Goal: Task Accomplishment & Management: Use online tool/utility

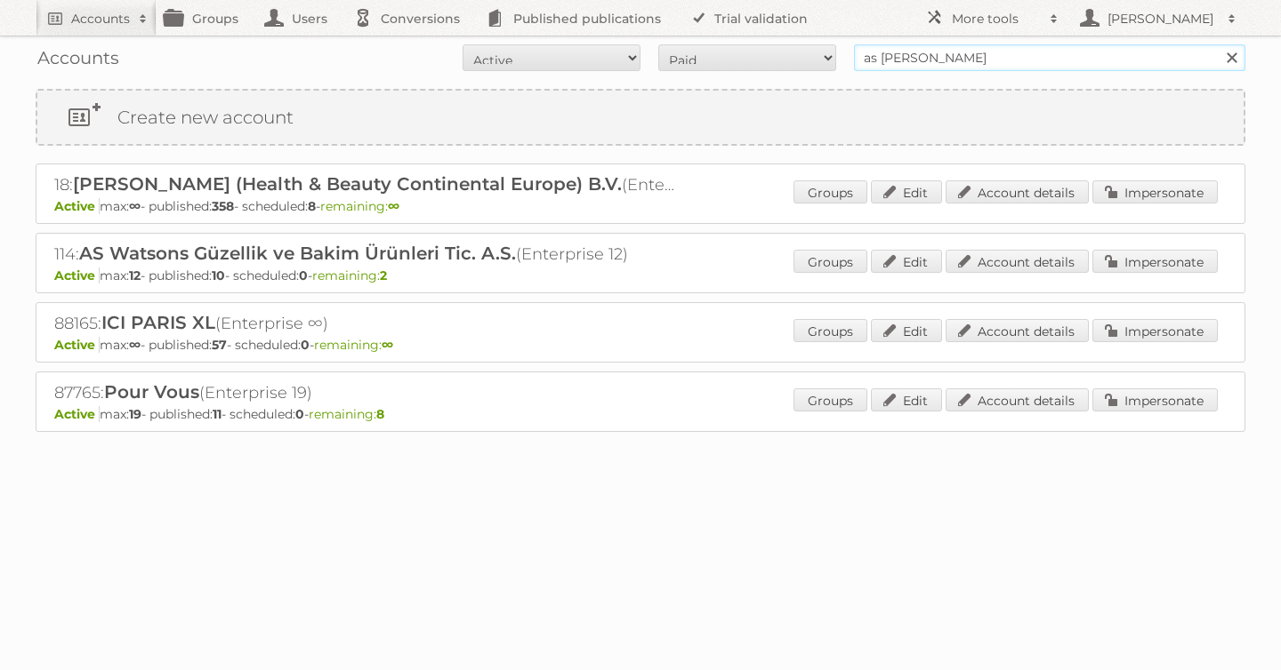
click at [834, 45] on form "All Active Expired Pending All Paid Trials Self service as watson Search" at bounding box center [640, 57] width 1209 height 27
type input "aldi sud"
click at [1217, 44] on input "Search" at bounding box center [1230, 57] width 27 height 27
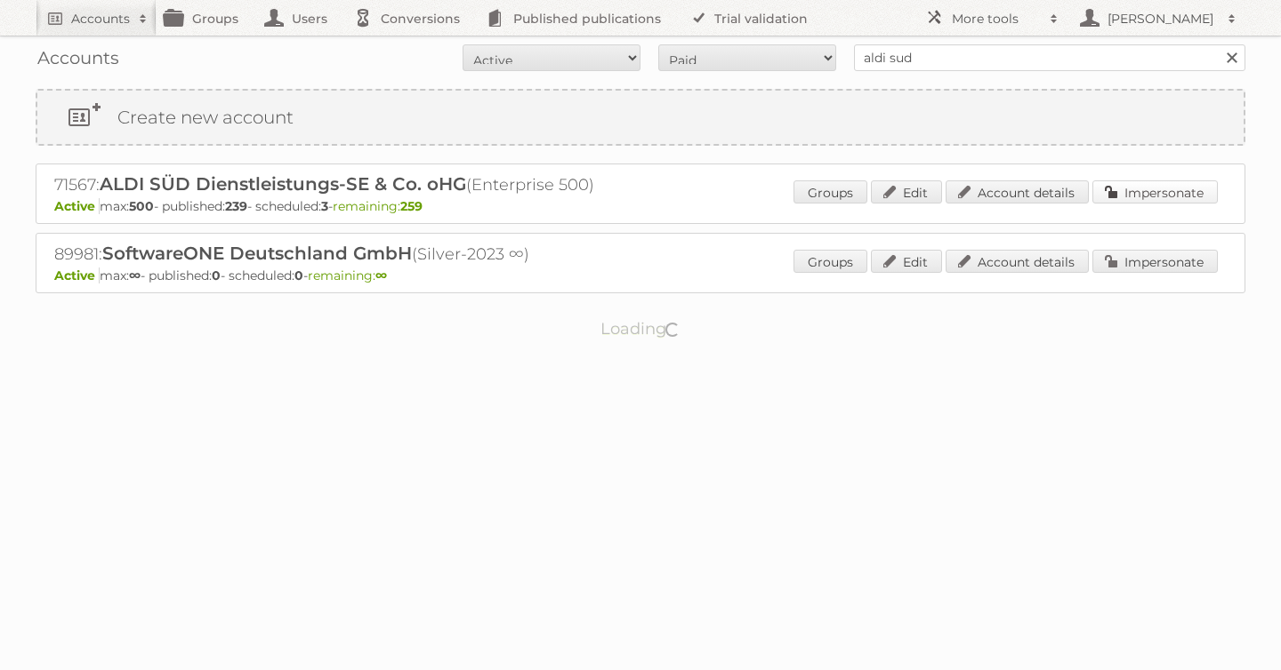
click at [1136, 196] on link "Impersonate" at bounding box center [1154, 192] width 125 height 23
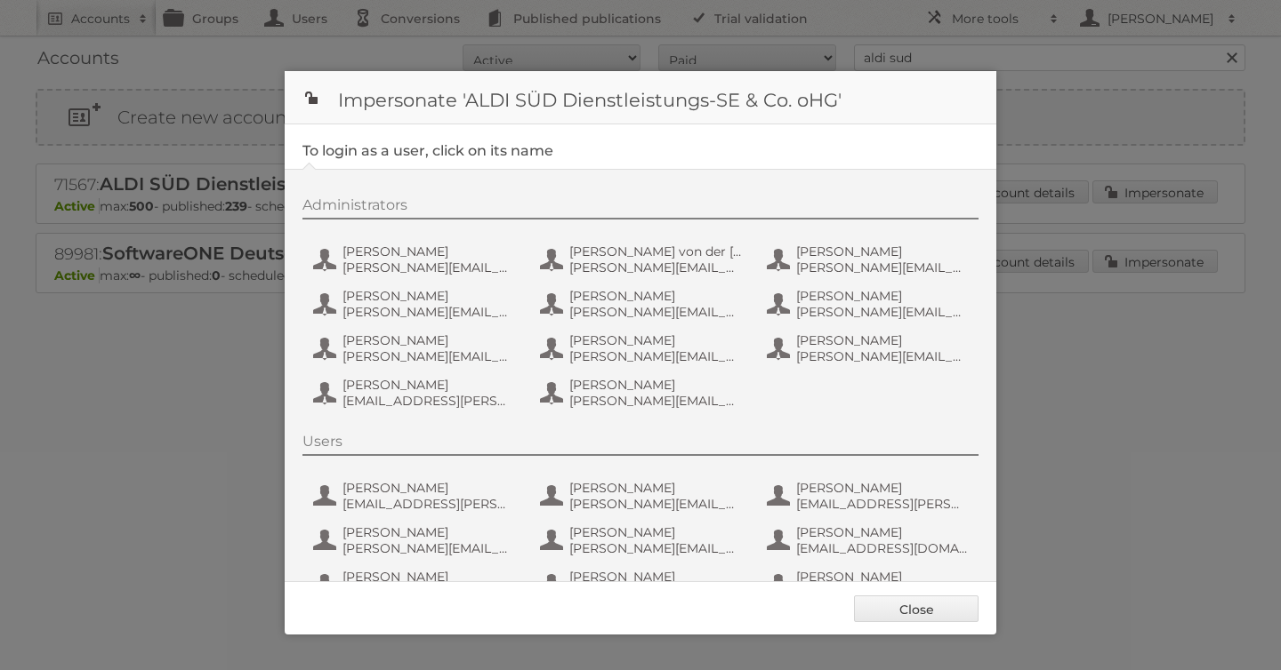
scroll to position [445, 0]
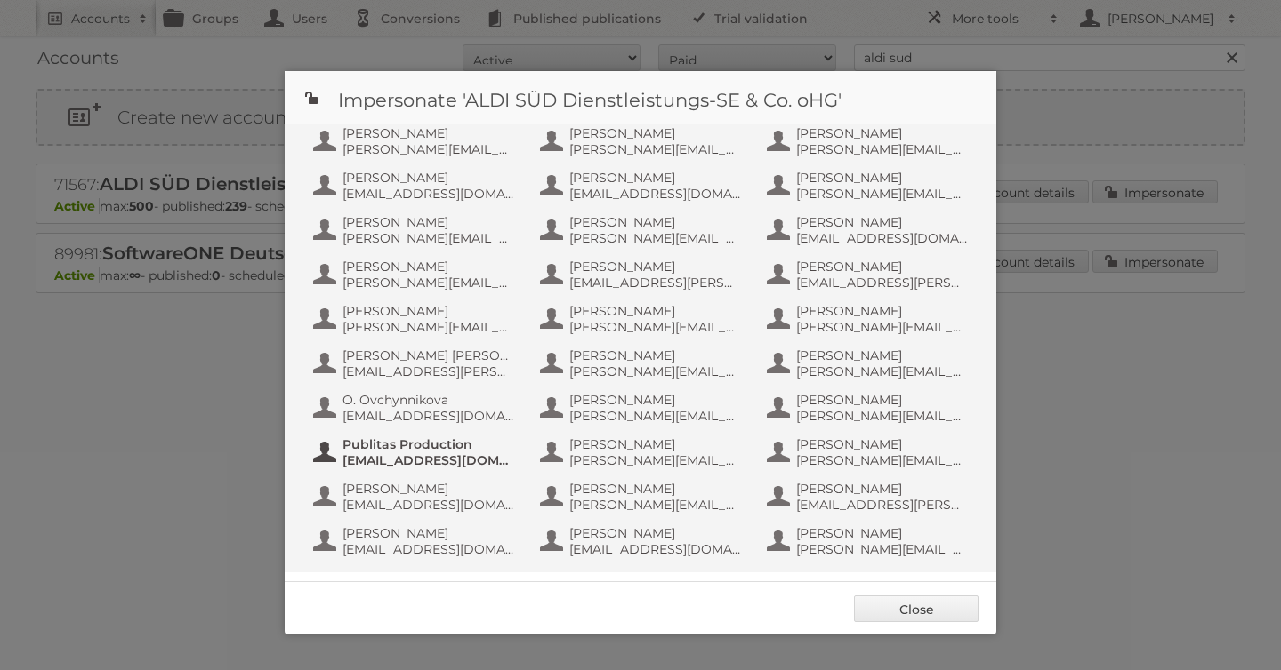
click at [396, 457] on span "[EMAIL_ADDRESS][DOMAIN_NAME]" at bounding box center [428, 461] width 173 height 16
